Goal: Transaction & Acquisition: Purchase product/service

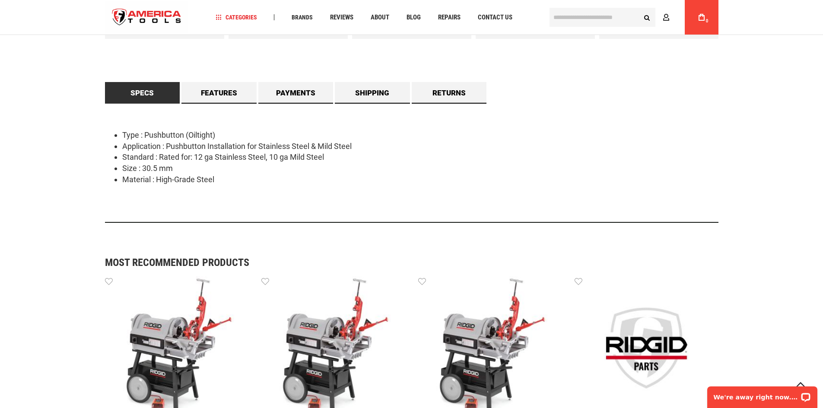
scroll to position [475, 0]
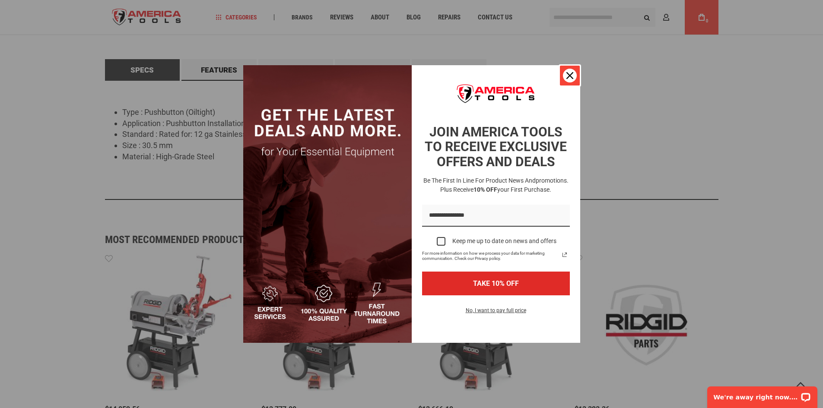
click at [574, 77] on div "Close" at bounding box center [570, 76] width 14 height 14
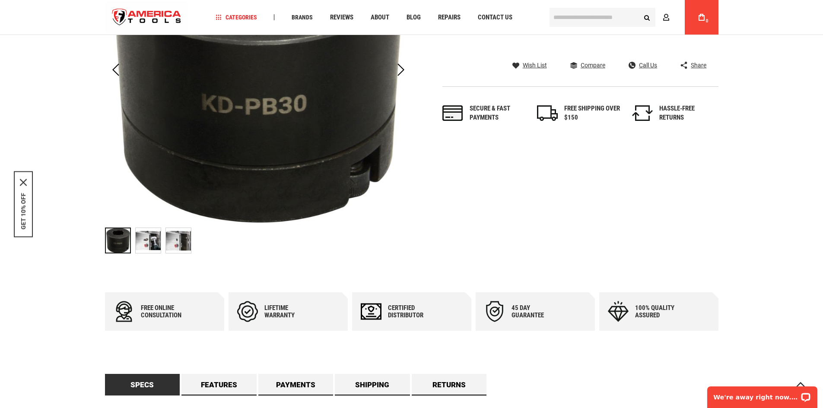
scroll to position [82, 0]
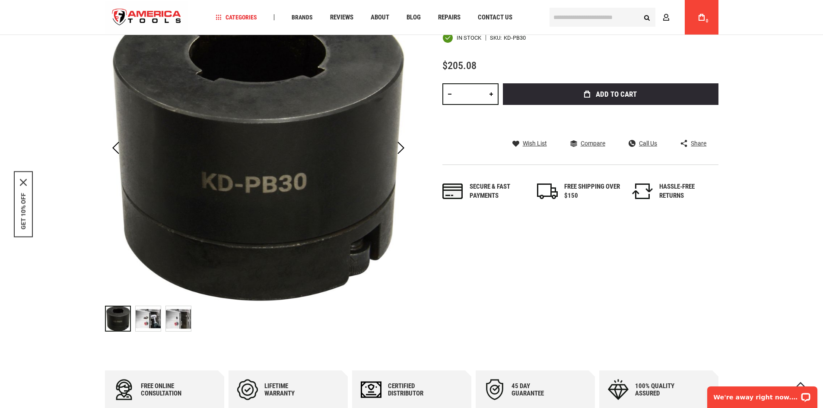
click at [147, 317] on img "GREENLEE KD-PB30 PUSHBUTTON (OILTIGHT) KNOCKOUT DIE - 30.5MM" at bounding box center [148, 318] width 25 height 25
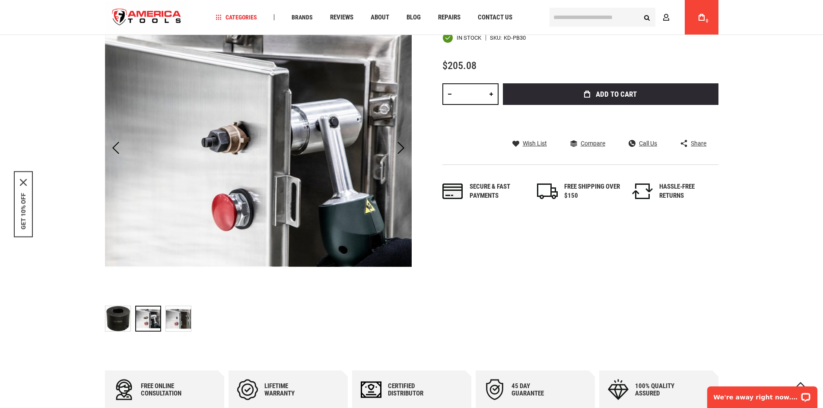
click at [173, 321] on img "GREENLEE KD-PB30 PUSHBUTTON (OILTIGHT) KNOCKOUT DIE - 30.5MM" at bounding box center [178, 318] width 25 height 25
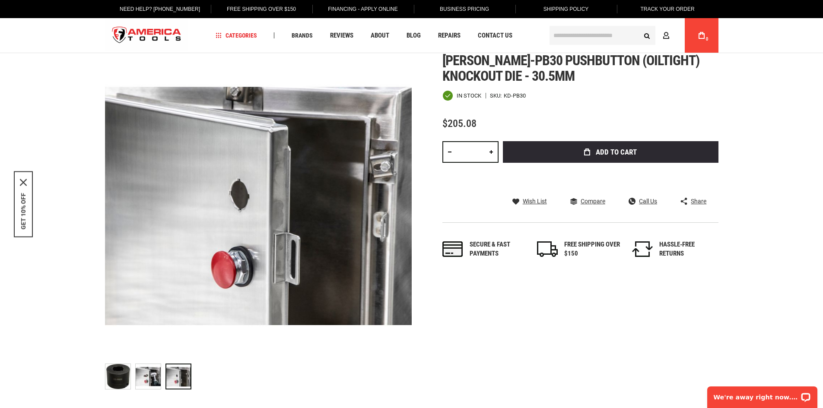
scroll to position [0, 0]
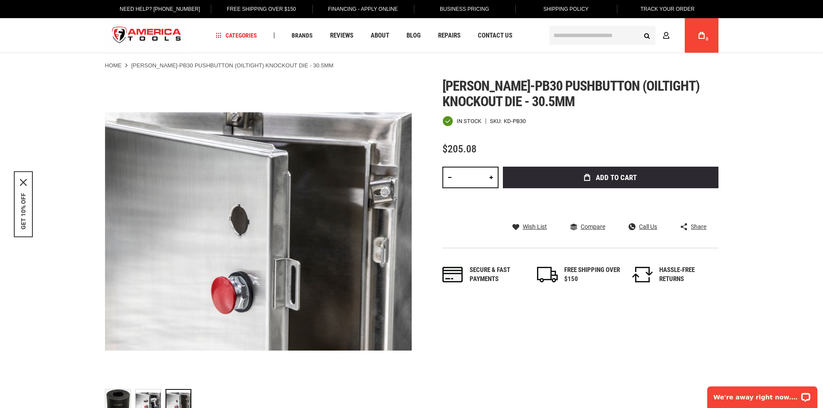
click at [564, 37] on input "text" at bounding box center [602, 35] width 106 height 19
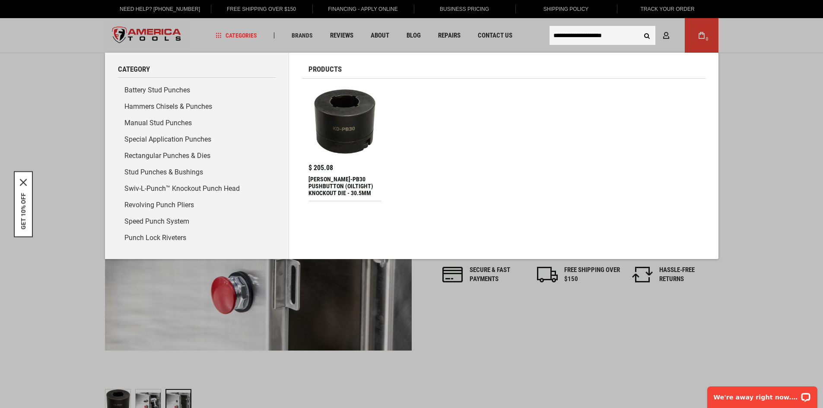
type input "**********"
click at [639, 27] on button "Search" at bounding box center [647, 35] width 16 height 16
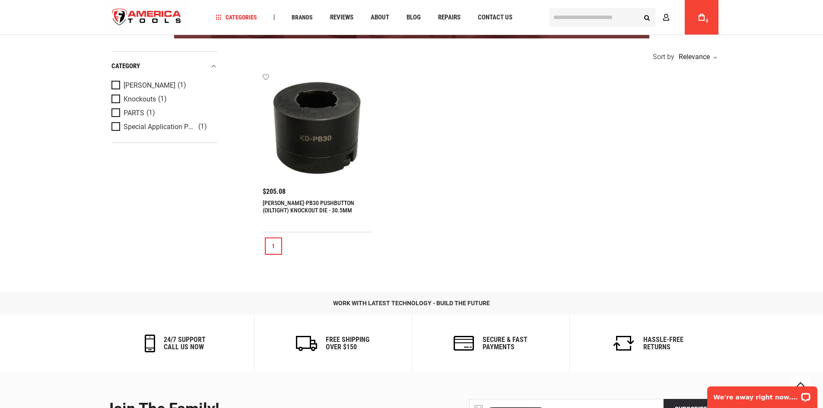
click at [311, 200] on link "[PERSON_NAME]-PB30 PUSHBUTTON (OILTIGHT) KNOCKOUT DIE - 30.5MM" at bounding box center [309, 207] width 92 height 14
